Goal: Find specific page/section: Find specific page/section

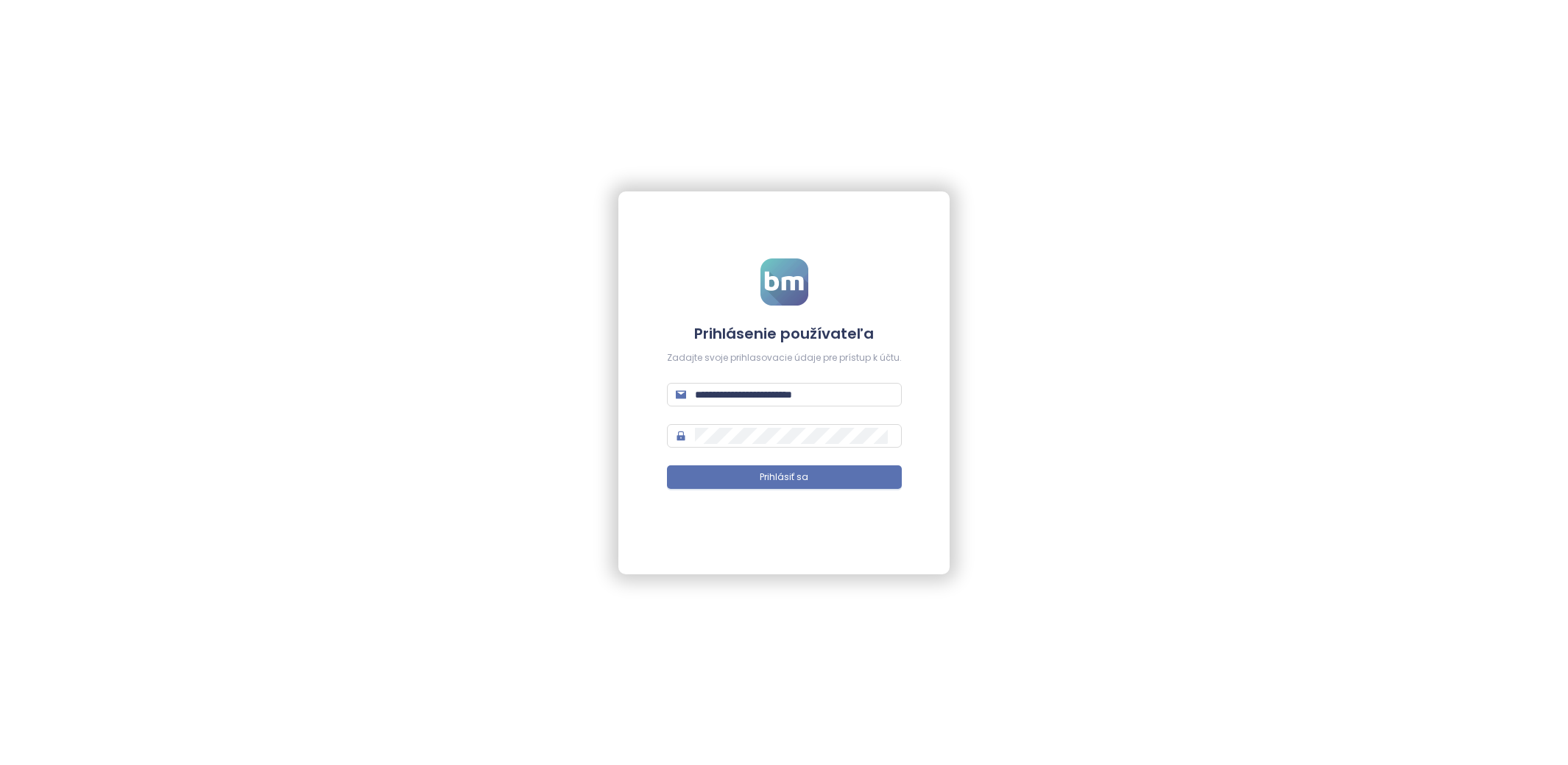
click at [783, 382] on form "**********" at bounding box center [785, 382] width 235 height 248
click at [783, 398] on input "**********" at bounding box center [794, 394] width 198 height 16
click at [783, 398] on input "*" at bounding box center [794, 394] width 198 height 16
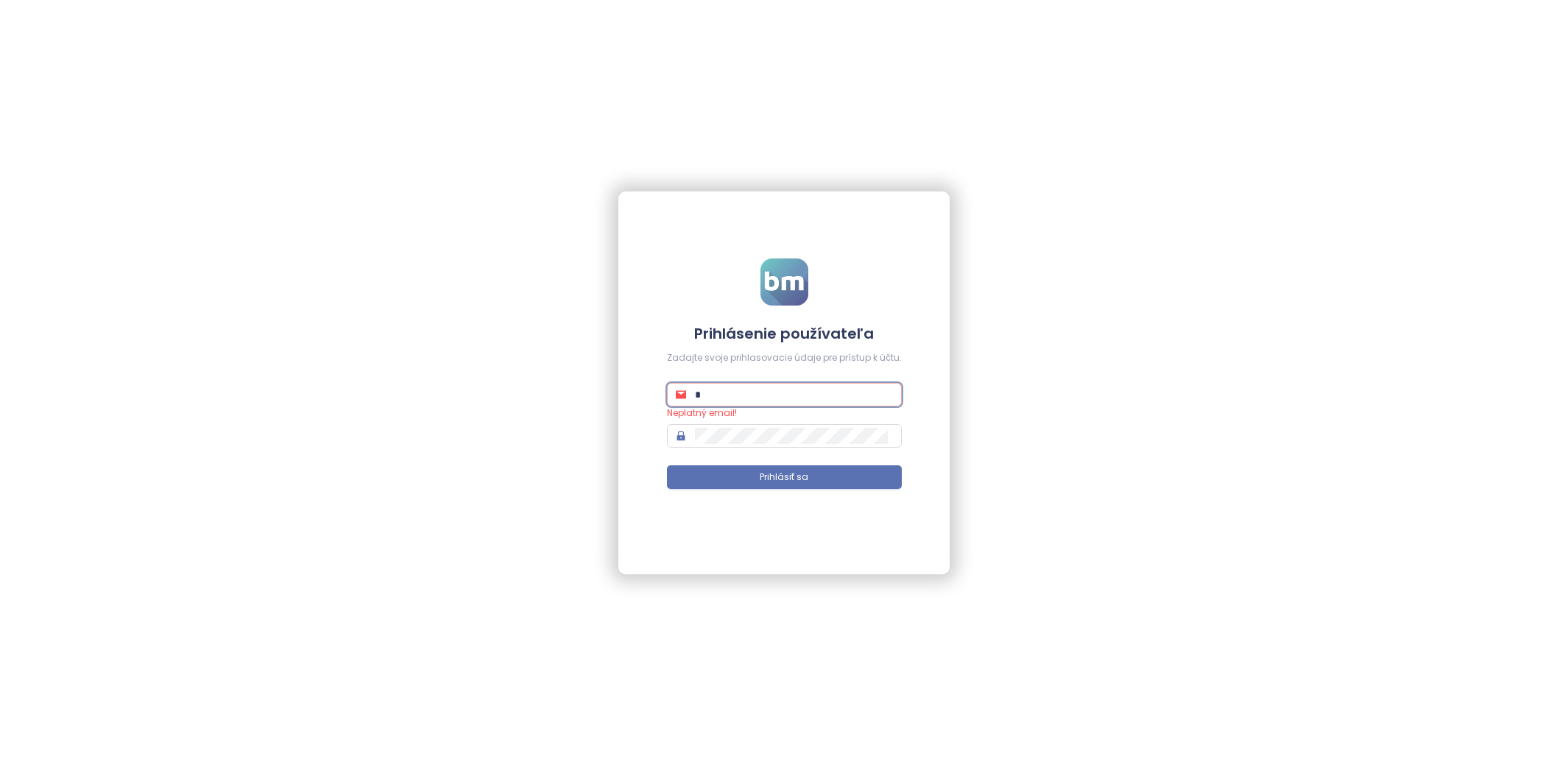
click at [783, 398] on input "*" at bounding box center [794, 394] width 198 height 16
type input "**********"
click at [773, 483] on span "Prihlásiť sa" at bounding box center [784, 477] width 49 height 14
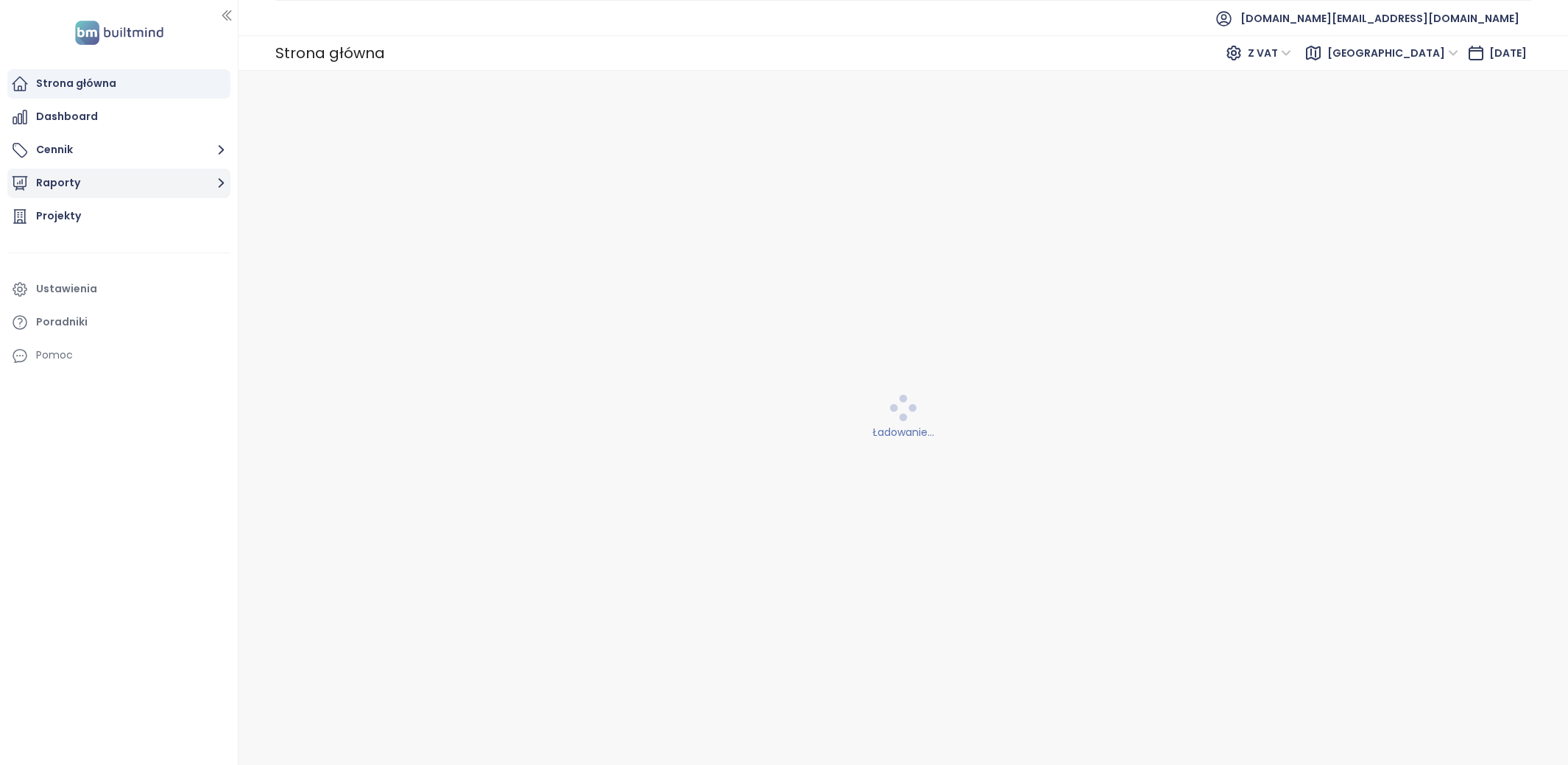
click at [199, 188] on button "Raporty" at bounding box center [119, 183] width 224 height 29
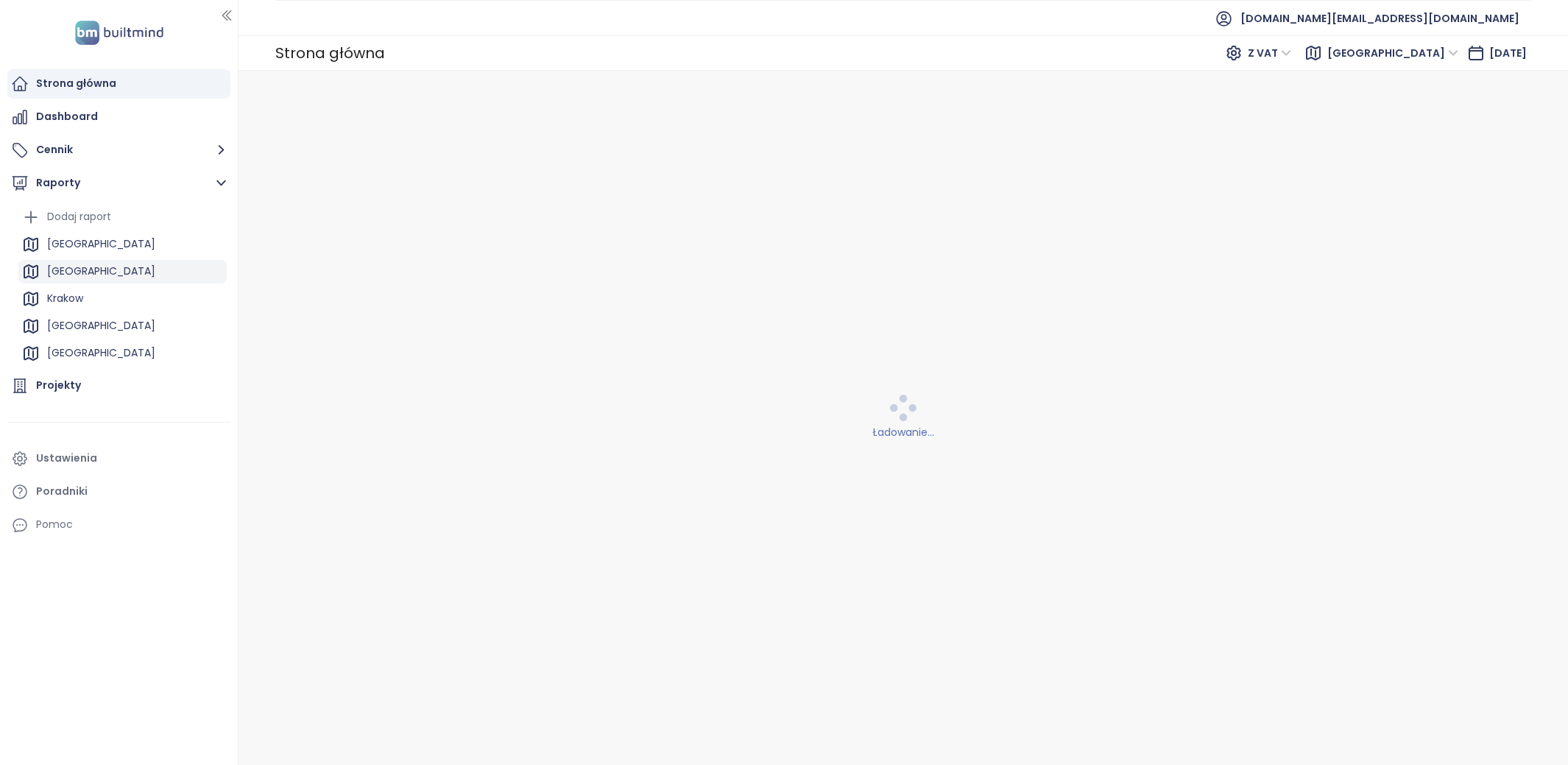
click at [132, 268] on div "[GEOGRAPHIC_DATA]" at bounding box center [123, 272] width 208 height 24
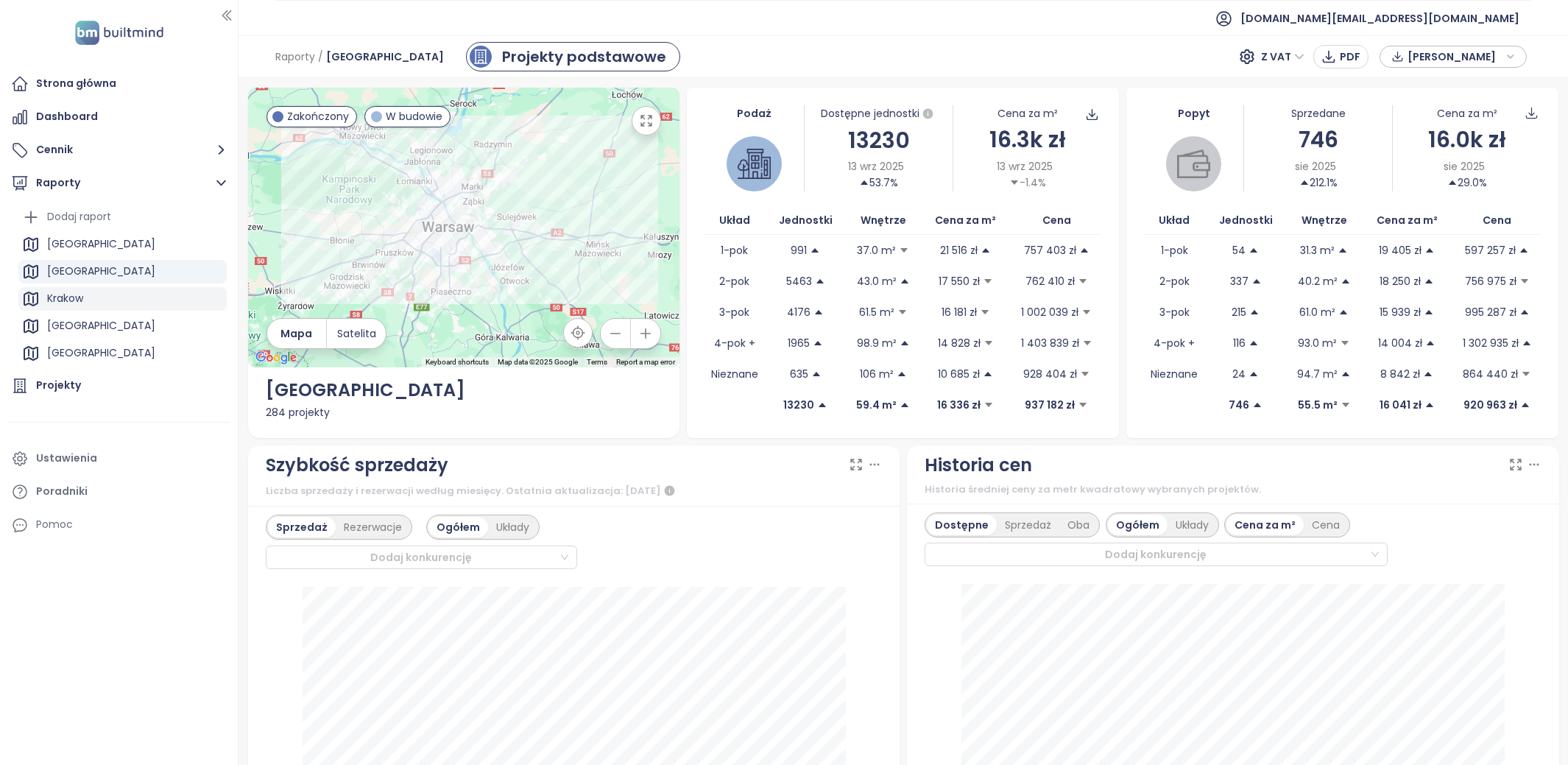
click at [97, 296] on div "Krakow" at bounding box center [123, 299] width 208 height 24
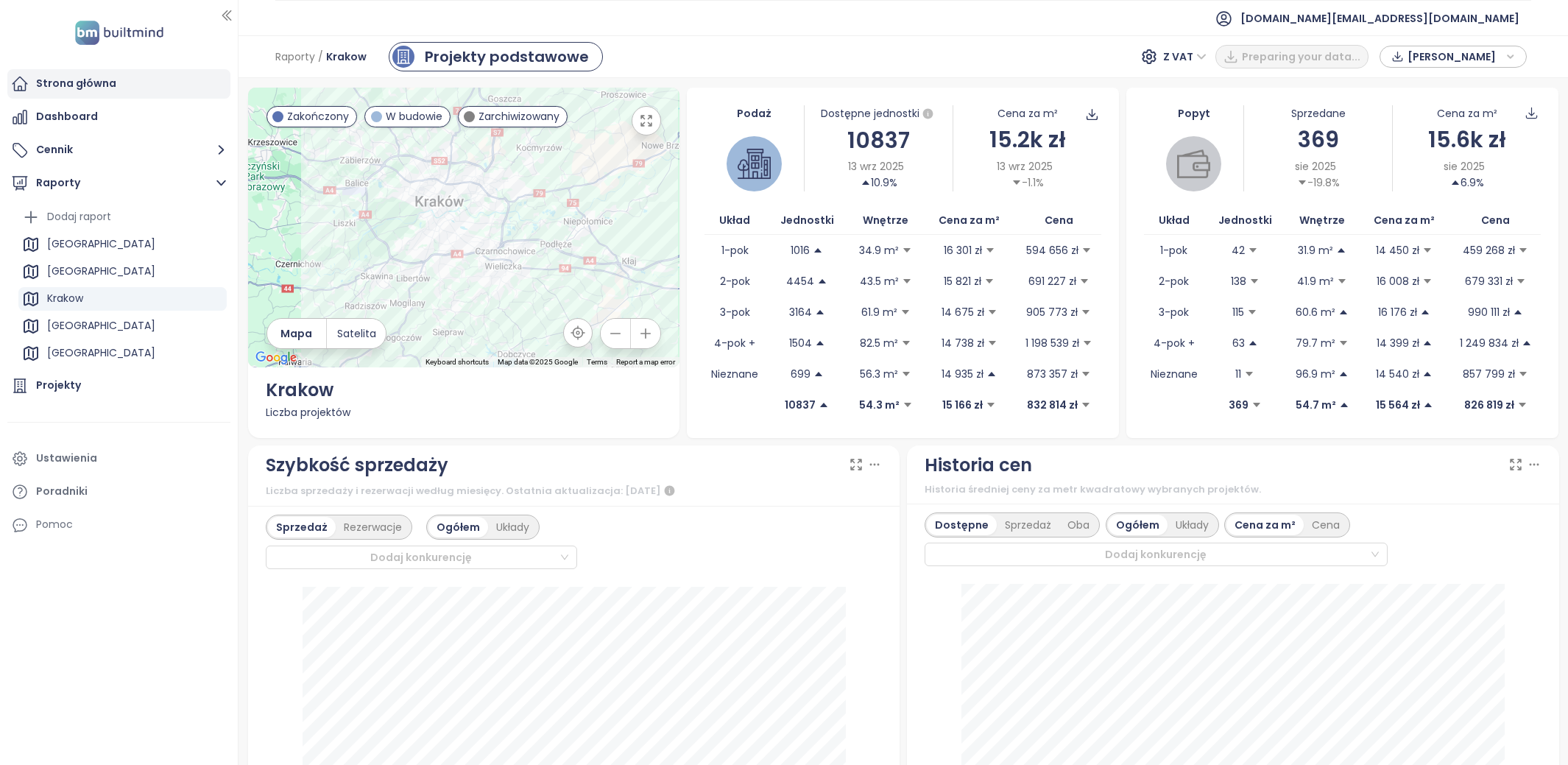
click at [159, 76] on div "Strona główna" at bounding box center [119, 83] width 224 height 29
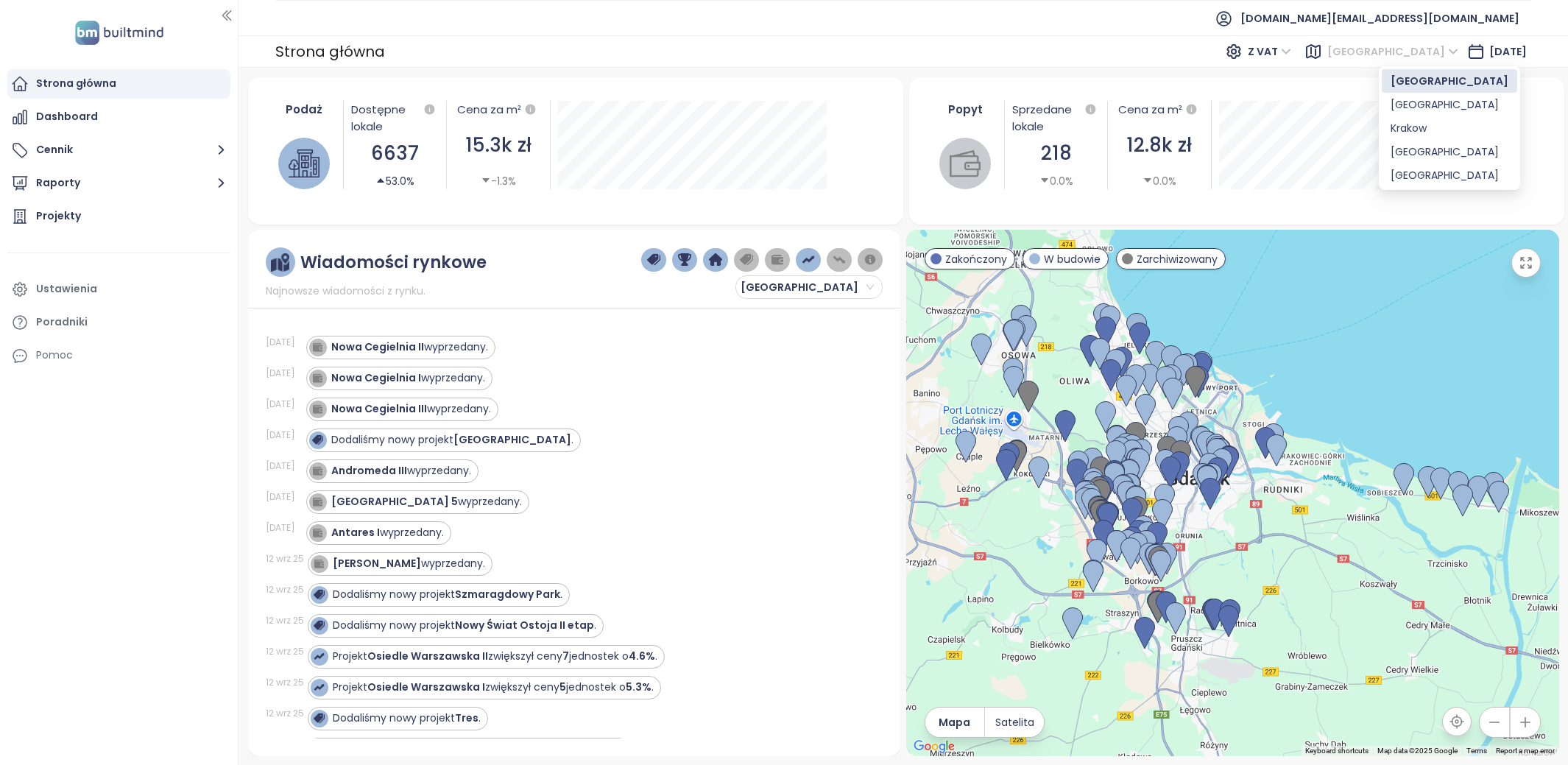
click at [1412, 49] on span "[GEOGRAPHIC_DATA]" at bounding box center [1393, 51] width 131 height 22
click at [1411, 55] on span "[GEOGRAPHIC_DATA]" at bounding box center [1393, 51] width 131 height 22
click at [1417, 127] on div "Krakow" at bounding box center [1450, 128] width 118 height 16
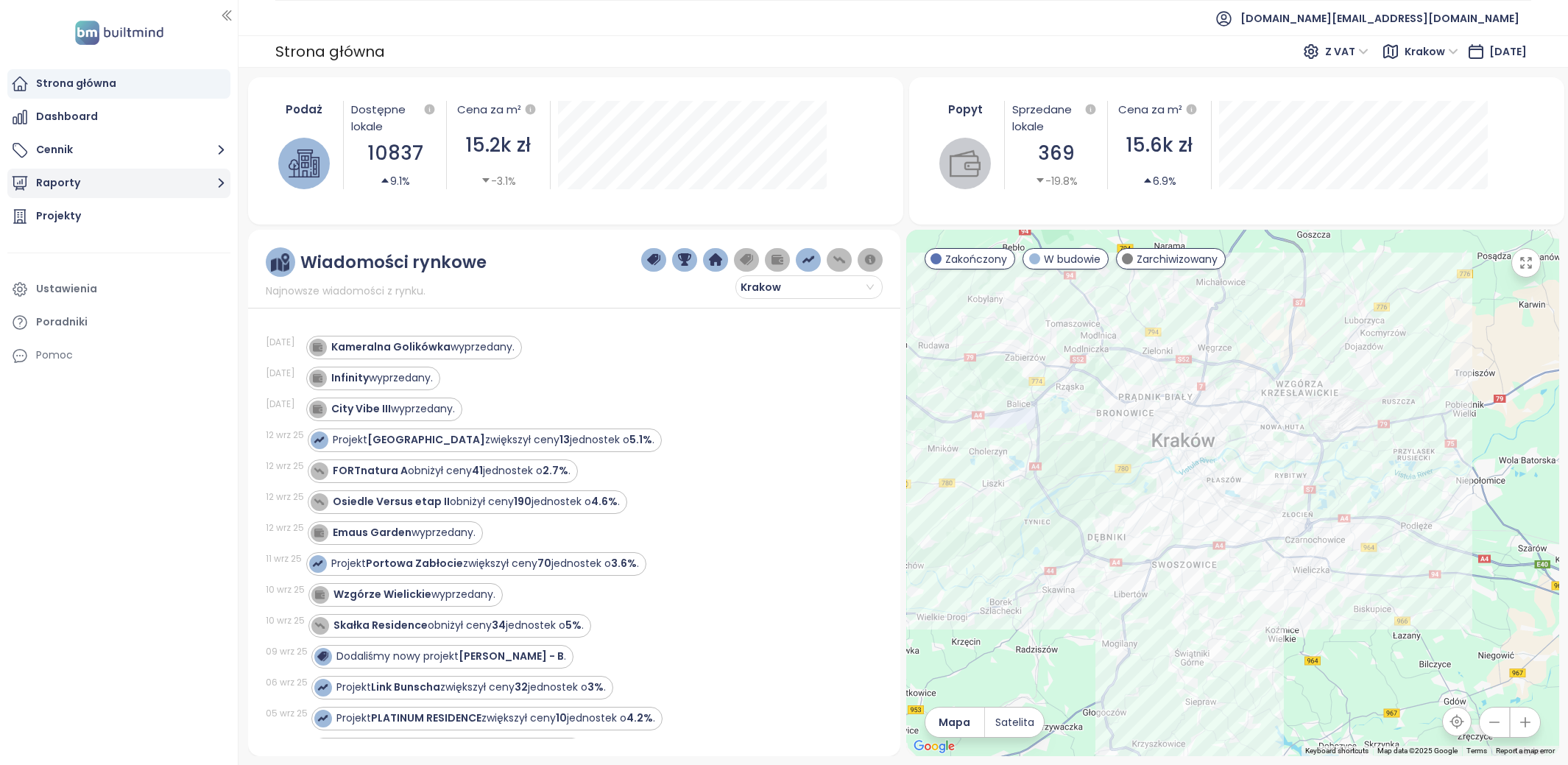
click at [128, 171] on button "Raporty" at bounding box center [119, 183] width 224 height 29
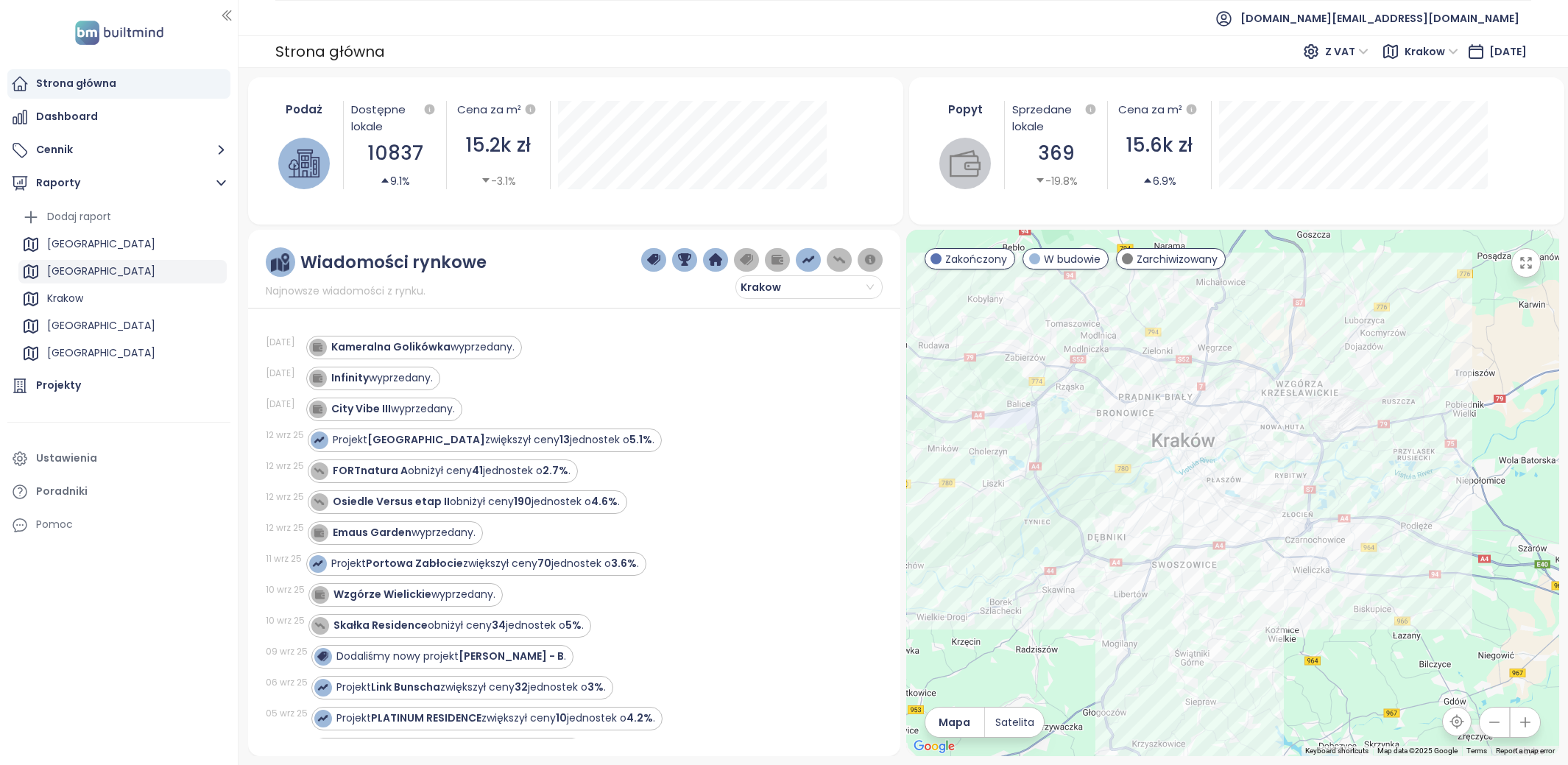
click at [114, 281] on div "[GEOGRAPHIC_DATA]" at bounding box center [123, 272] width 208 height 24
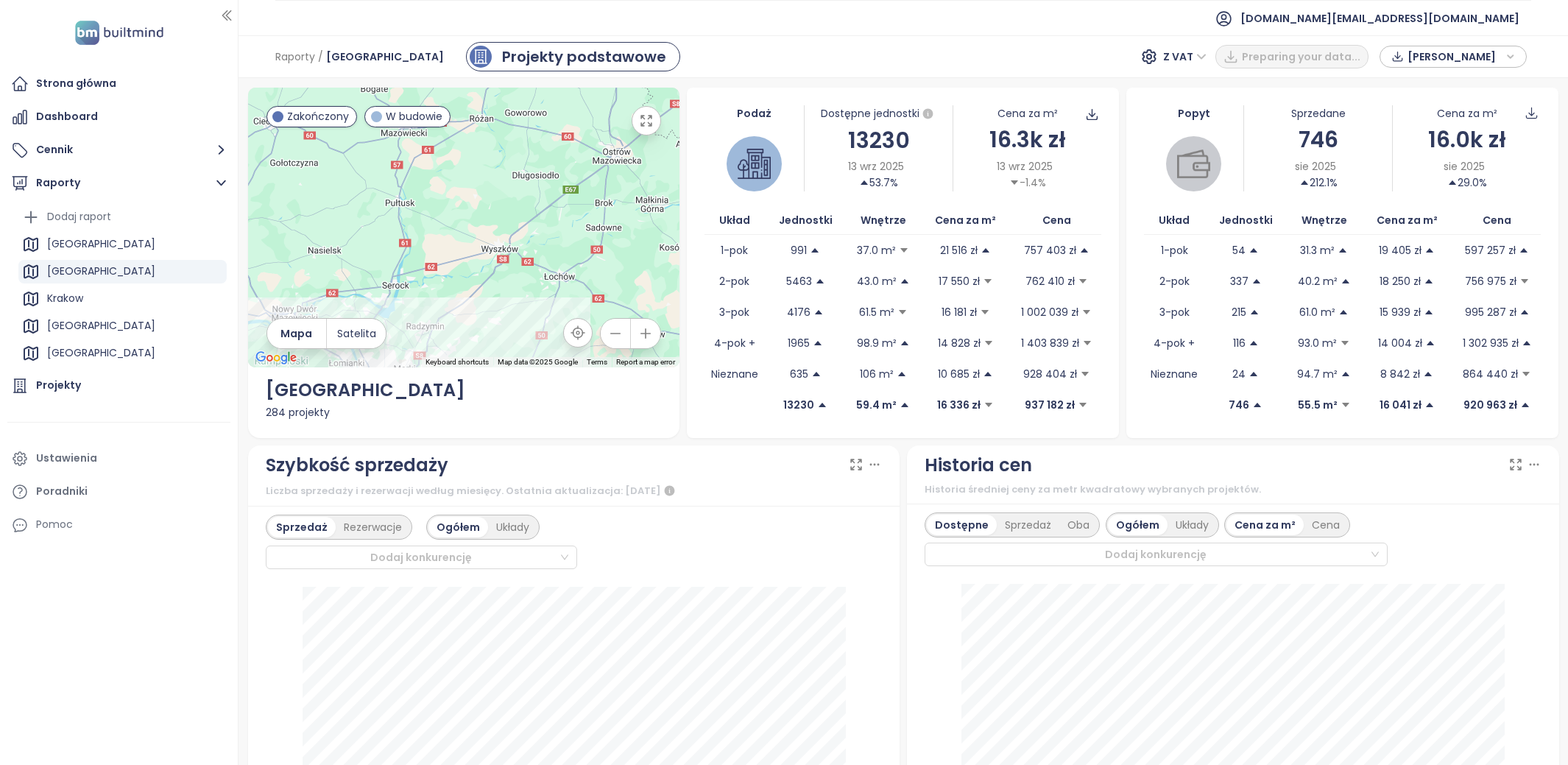
drag, startPoint x: 484, startPoint y: 323, endPoint x: 547, endPoint y: 83, distance: 248.1
click at [546, 84] on div "← Move left → Move right ↑ Move up ↓ Move down + Zoom in - Zoom out Home Jump l…" at bounding box center [903, 422] width 1330 height 688
